Goal: Task Accomplishment & Management: Use online tool/utility

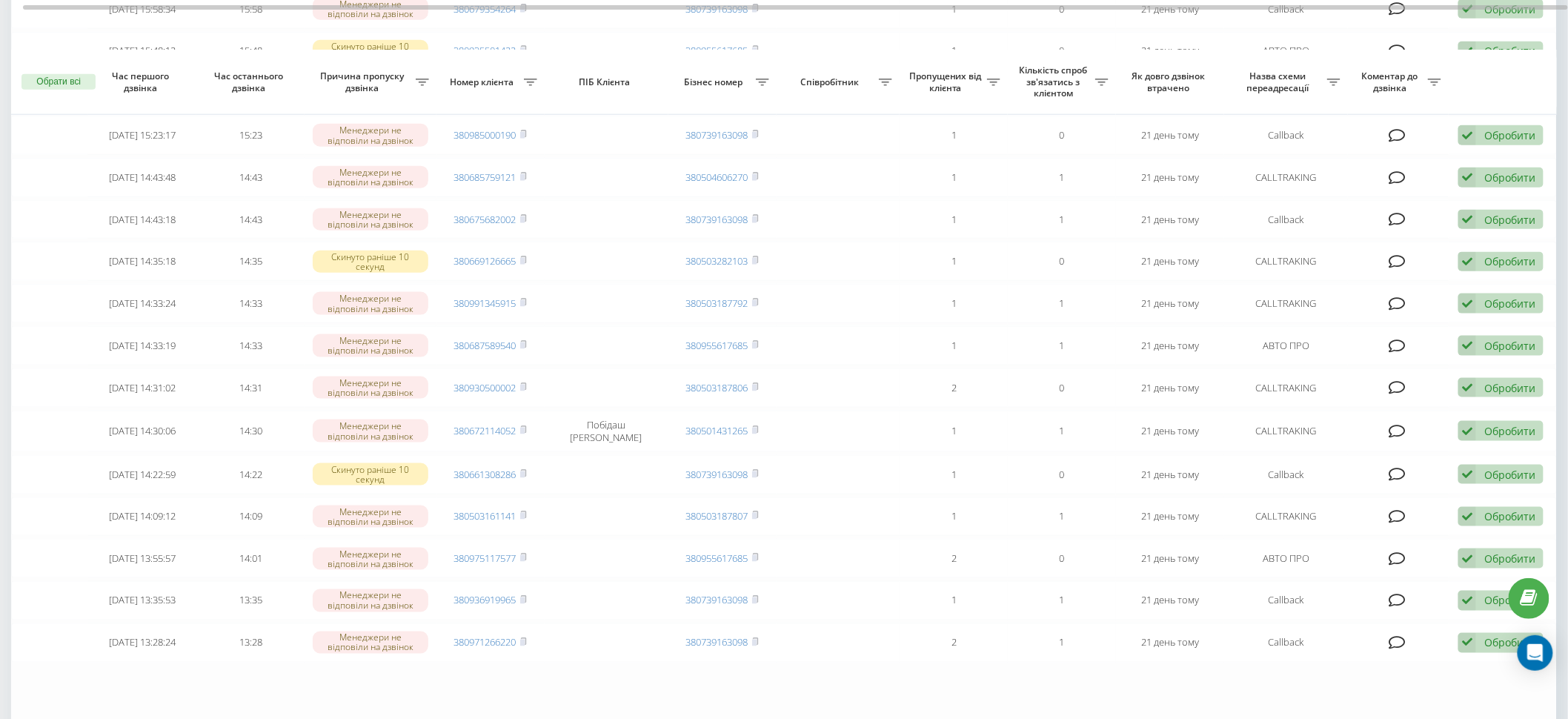
scroll to position [760, 0]
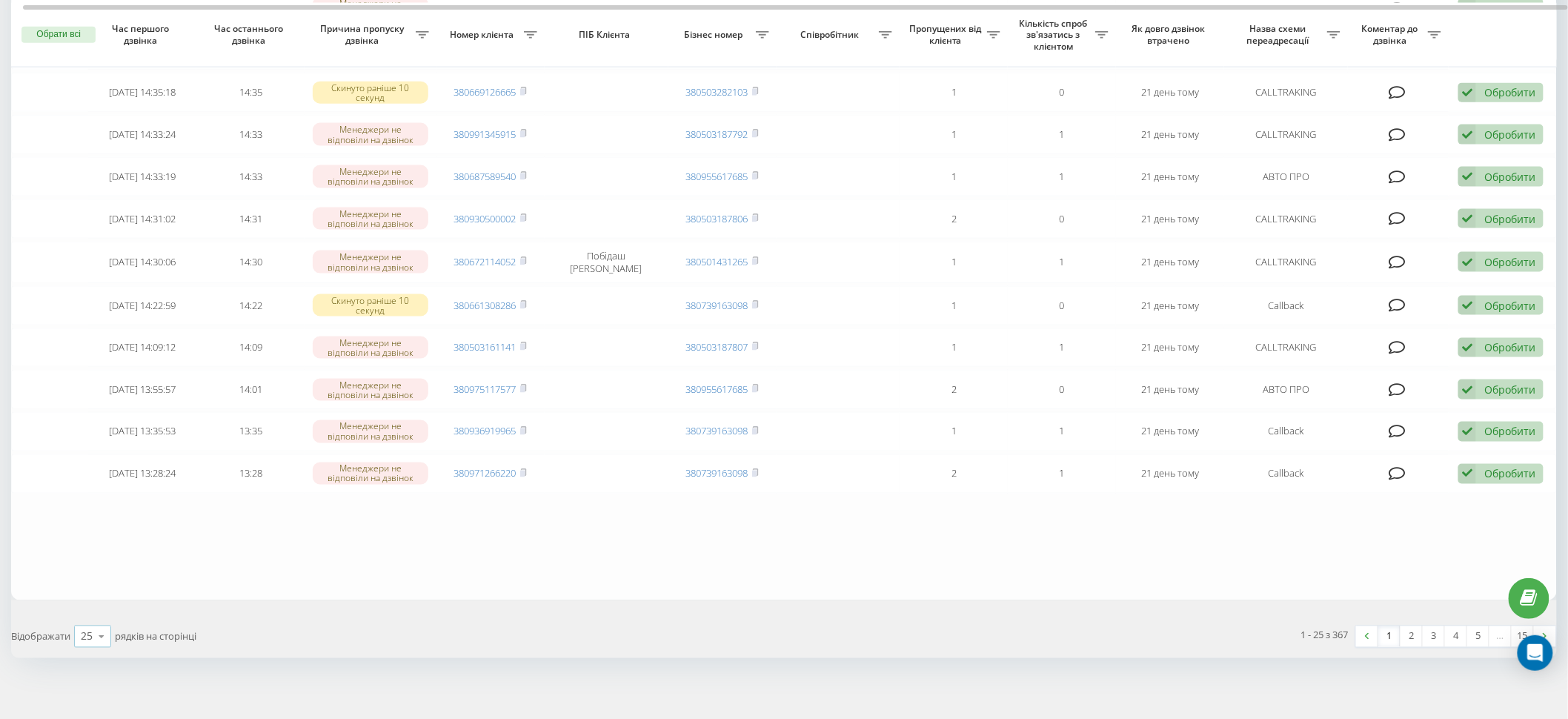
click at [96, 629] on icon at bounding box center [102, 637] width 23 height 29
click at [99, 614] on div "100" at bounding box center [92, 615] width 36 height 22
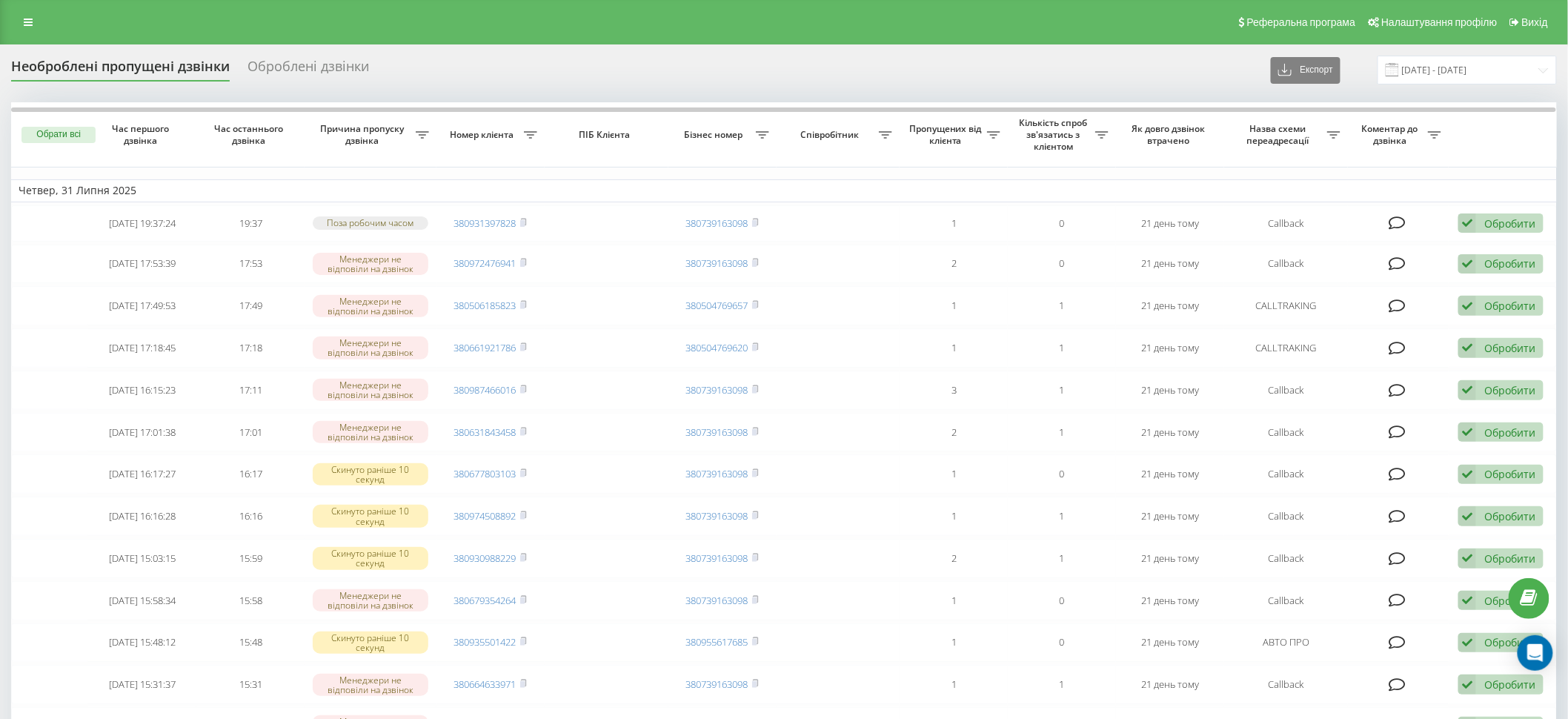
click at [17, 5] on div "Реферальна програма Налаштування профілю Вихід" at bounding box center [784, 22] width 1568 height 44
click at [24, 22] on icon at bounding box center [27, 22] width 8 height 10
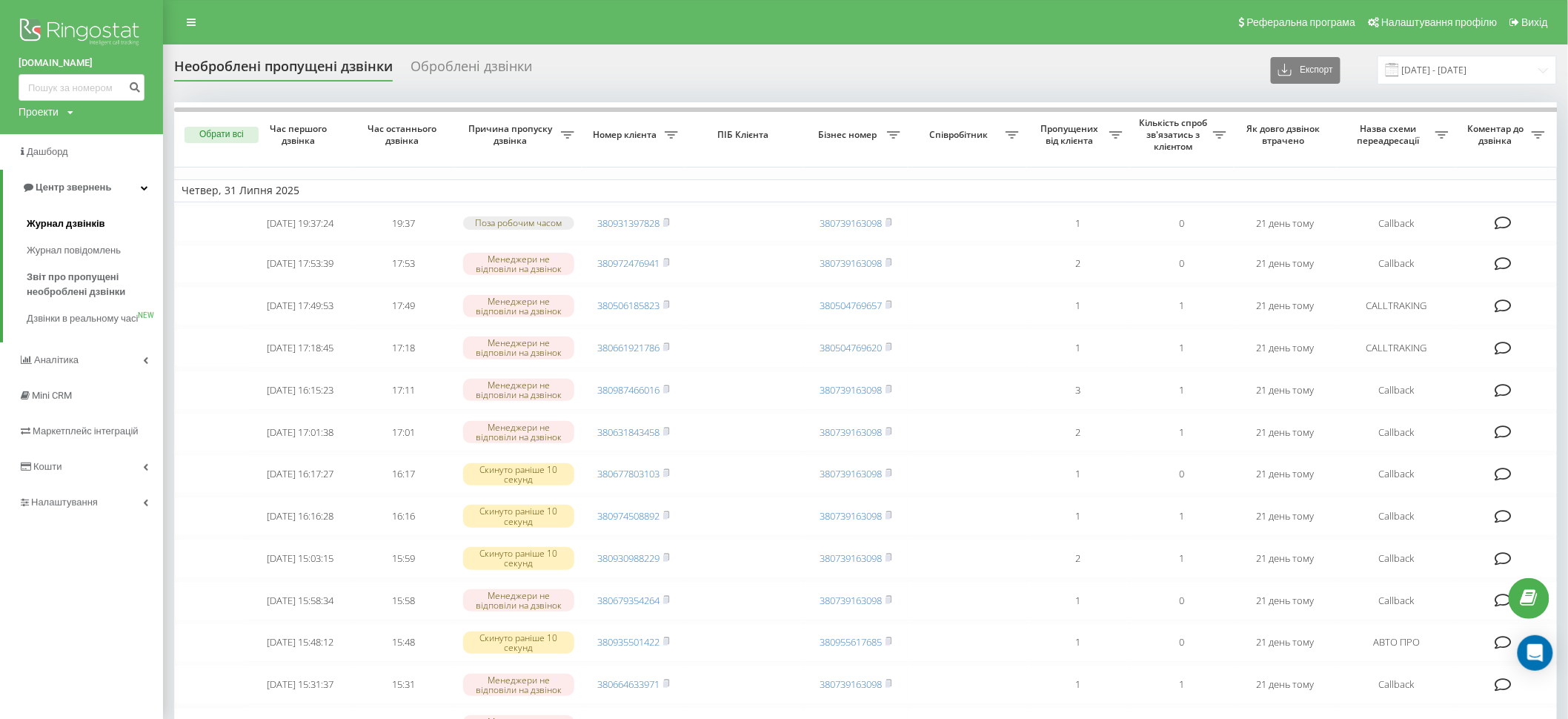
click at [106, 224] on link "Журнал дзвінків" at bounding box center [94, 224] width 137 height 26
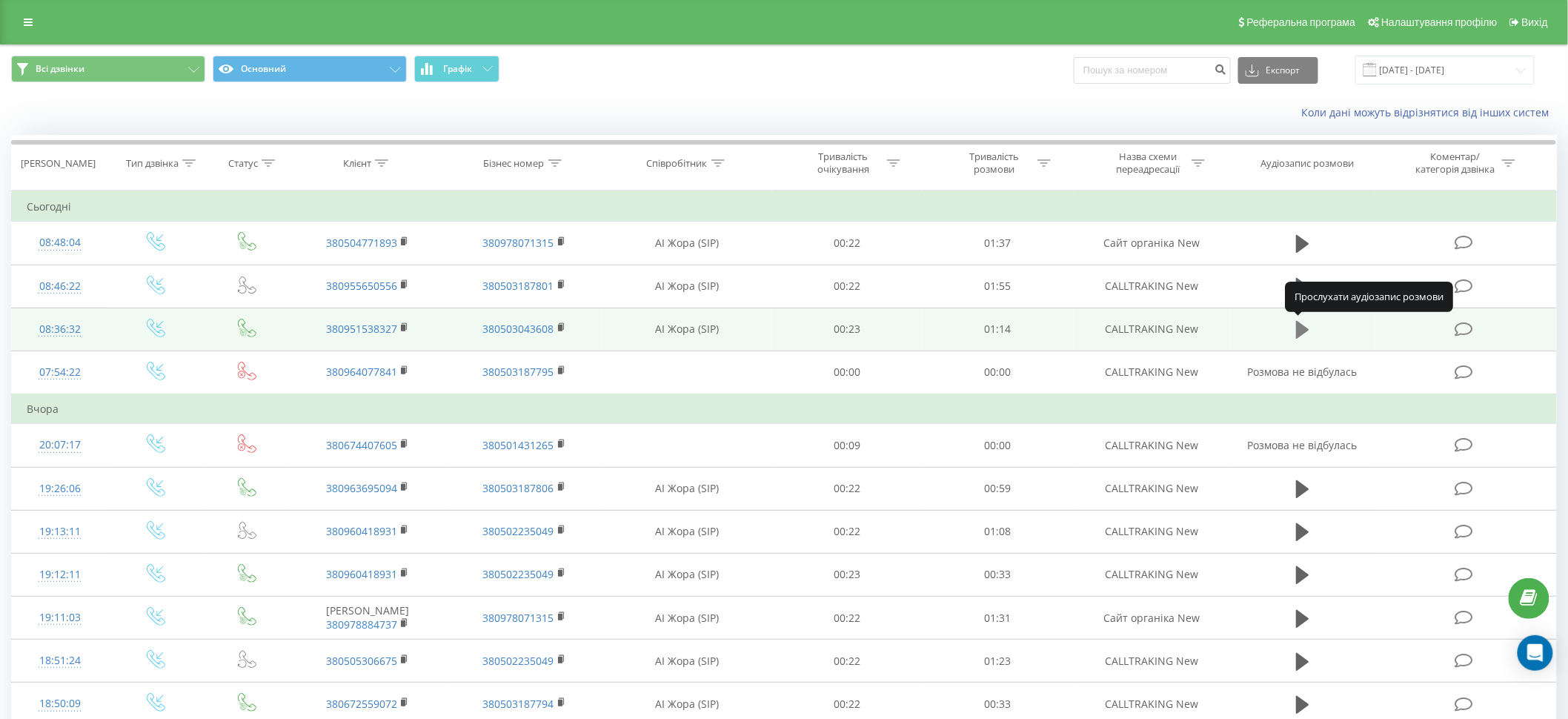
click at [1310, 334] on icon at bounding box center [1302, 330] width 13 height 21
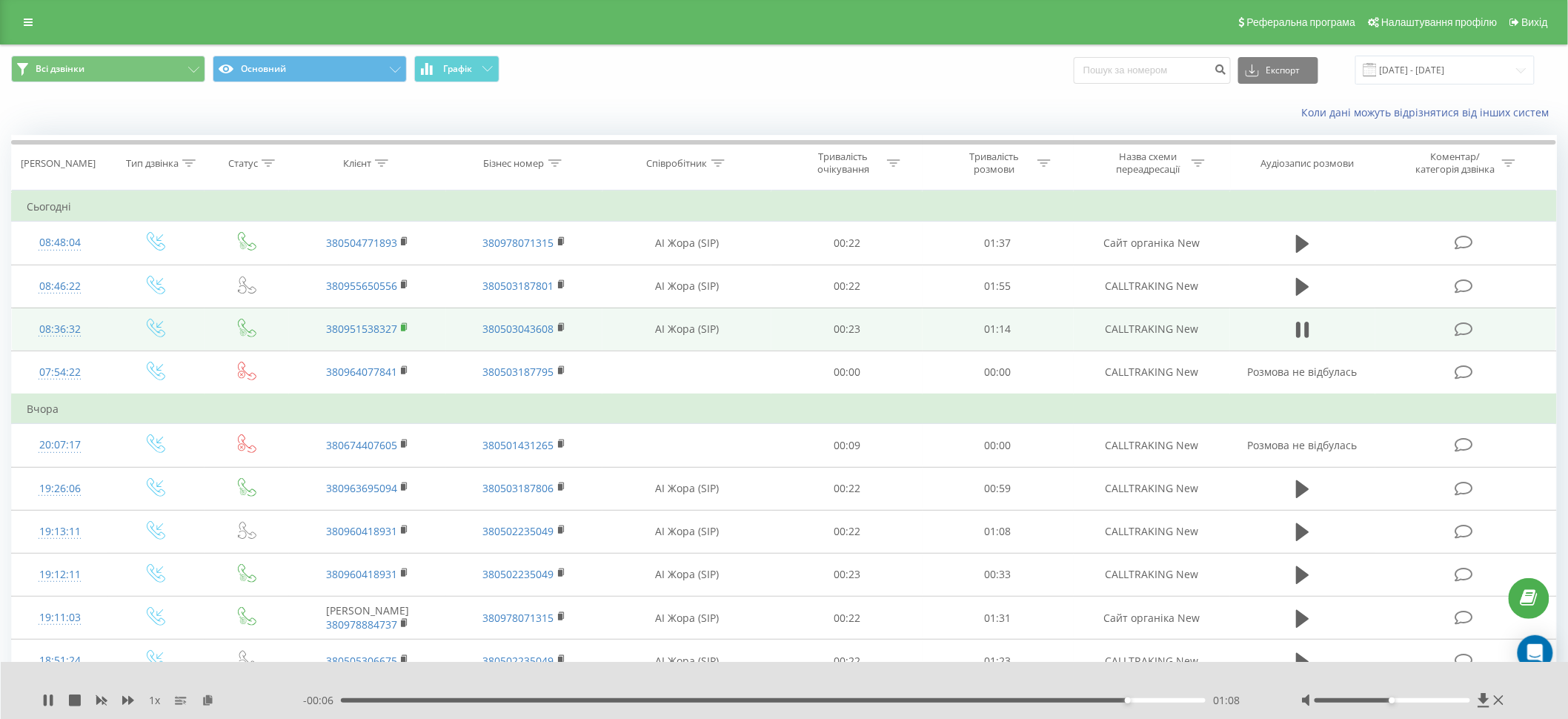
click at [405, 324] on icon at bounding box center [405, 327] width 8 height 10
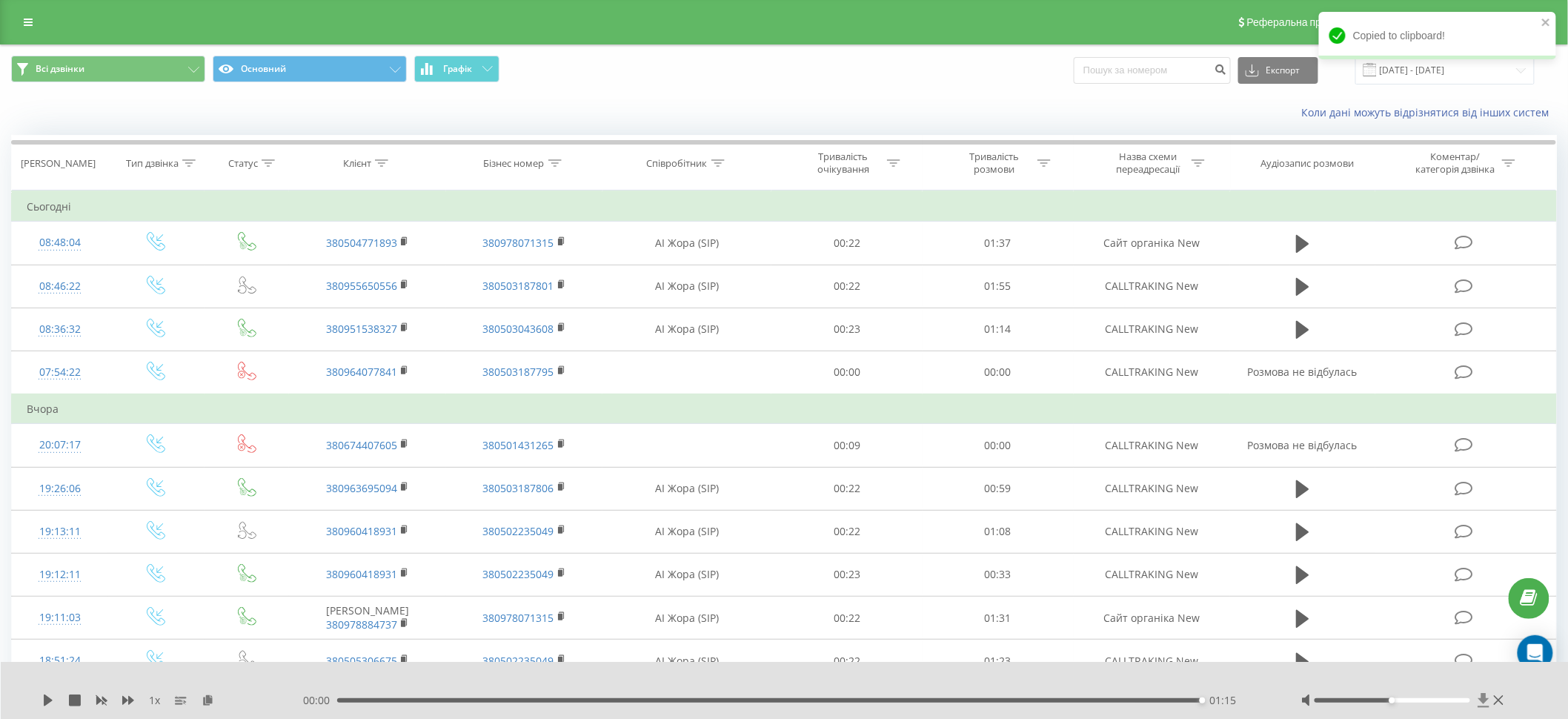
click at [1486, 704] on icon at bounding box center [1483, 701] width 12 height 15
click at [211, 700] on icon at bounding box center [207, 699] width 12 height 10
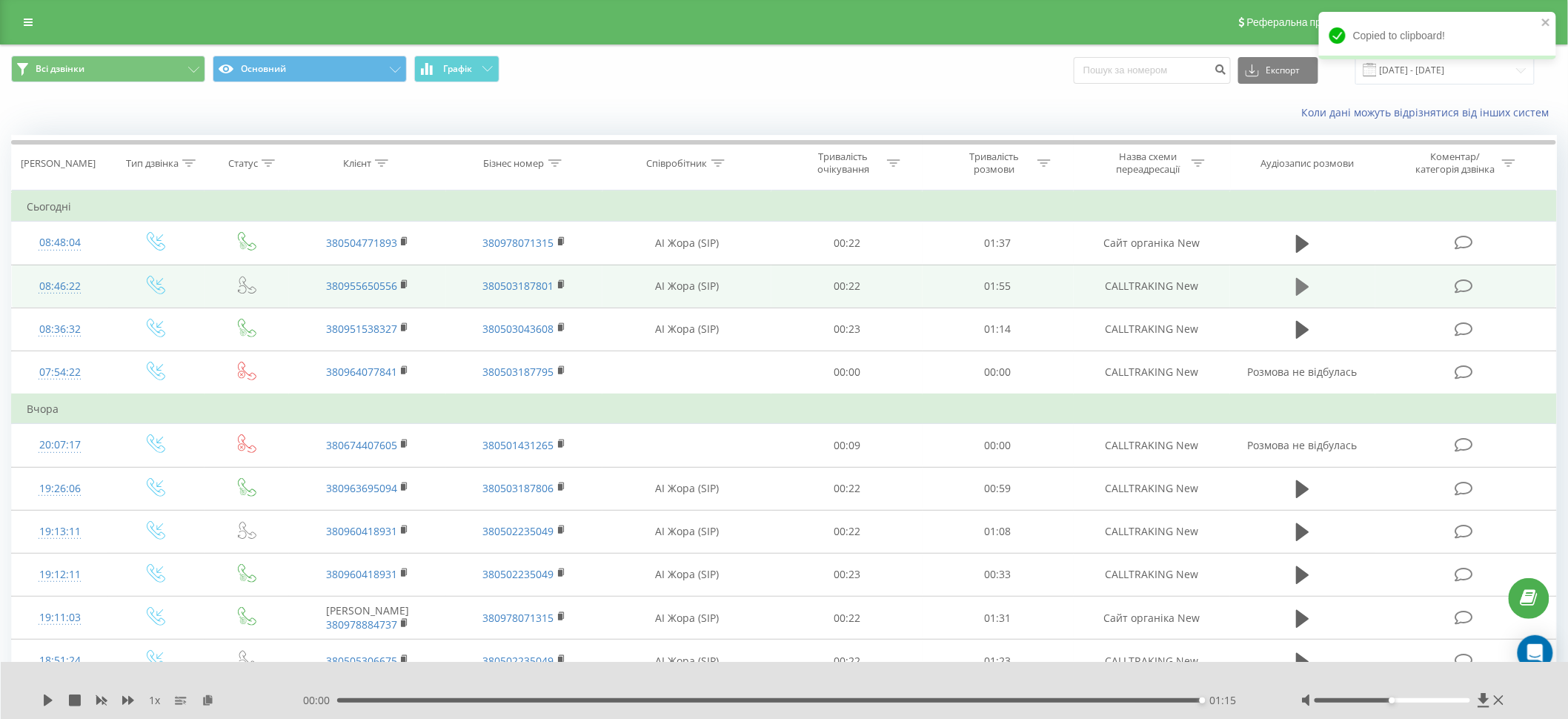
click at [1305, 284] on icon at bounding box center [1302, 286] width 13 height 18
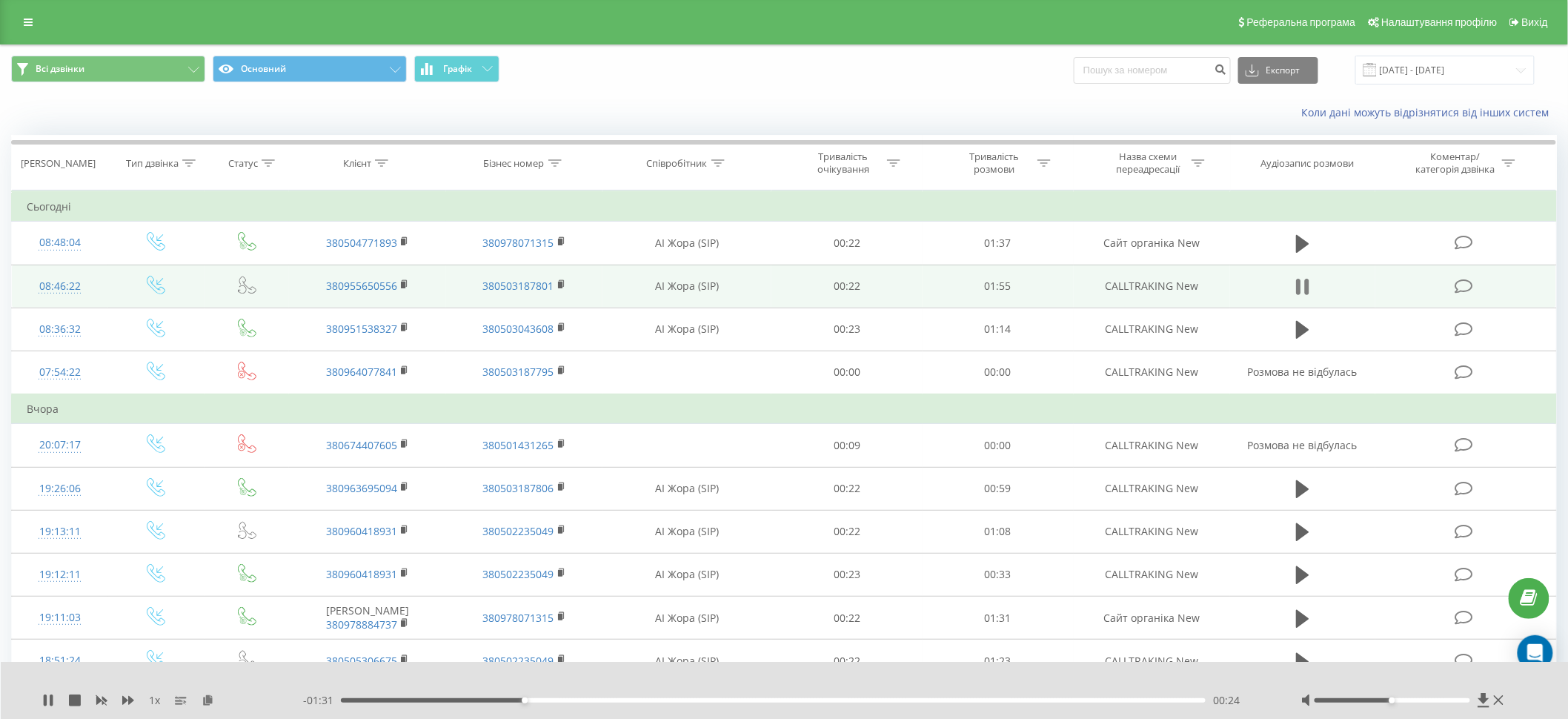
click at [1303, 286] on icon at bounding box center [1302, 287] width 13 height 21
click at [407, 283] on icon at bounding box center [405, 285] width 8 height 10
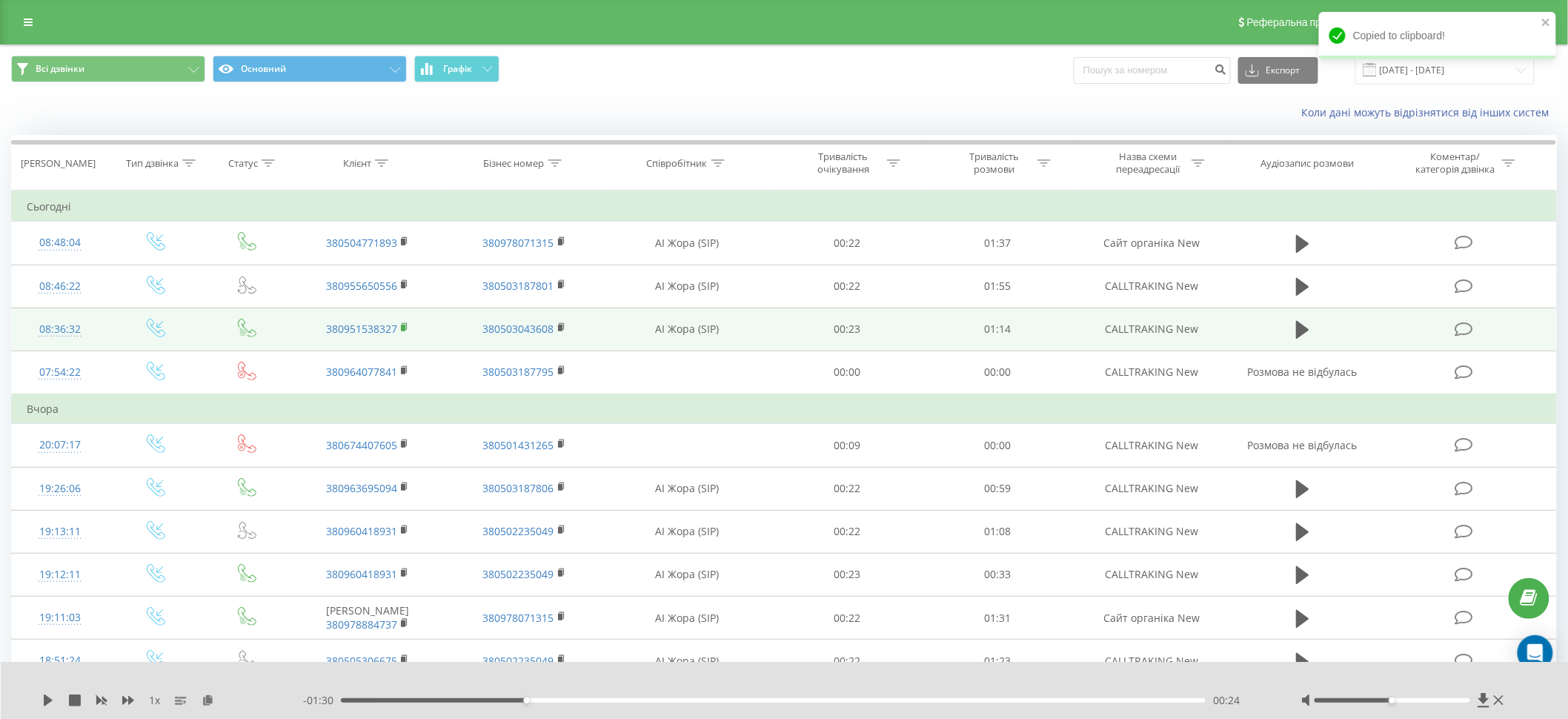
click at [407, 330] on icon at bounding box center [405, 327] width 8 height 10
